Goal: Information Seeking & Learning: Learn about a topic

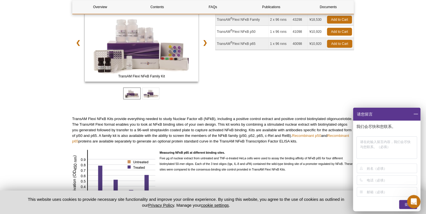
scroll to position [91, 0]
click at [228, 44] on td "TransAM ® Flexi NFκB p65" at bounding box center [241, 44] width 53 height 12
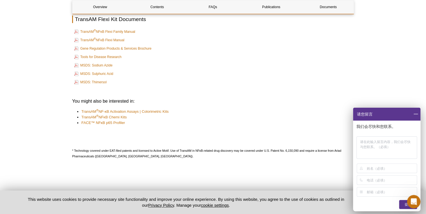
scroll to position [1233, 0]
click at [160, 109] on link "TransAM ® NF-κB Activation Assays | Colorimetric Kits" at bounding box center [124, 112] width 87 height 6
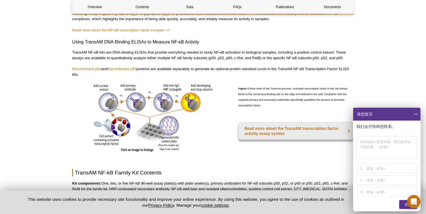
scroll to position [256, 0]
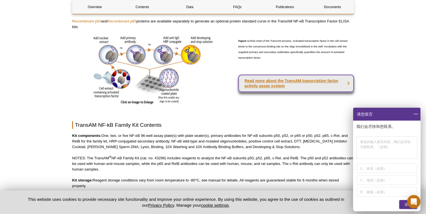
click at [254, 84] on strong "Read more about the TransAM transcription factor activity assay system" at bounding box center [291, 84] width 94 height 10
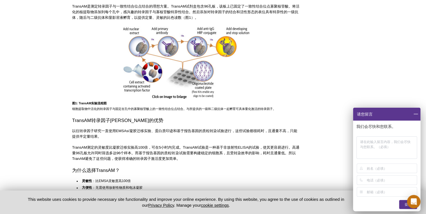
scroll to position [241, 0]
